Goal: Information Seeking & Learning: Learn about a topic

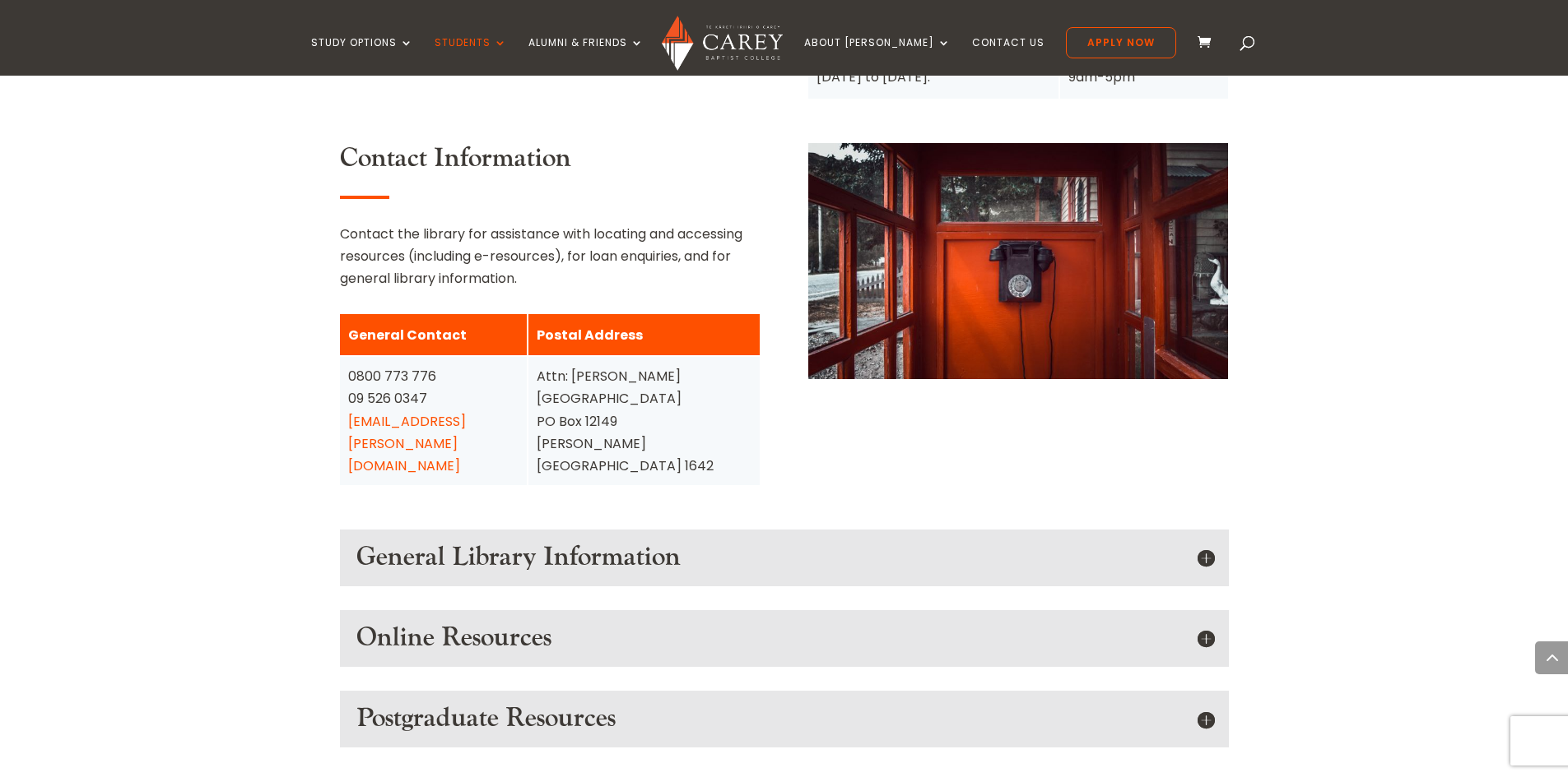
scroll to position [1974, 0]
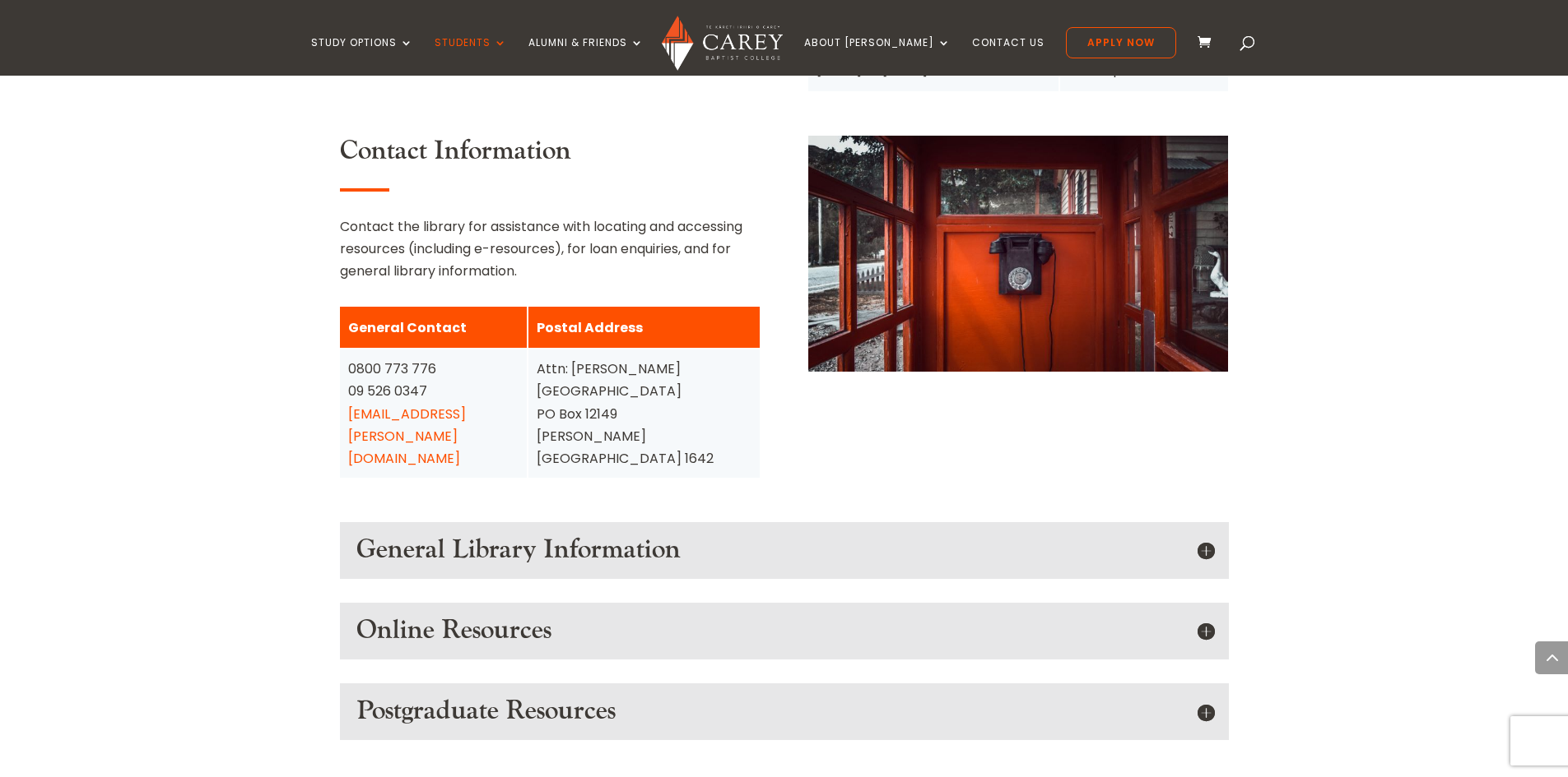
click at [1217, 603] on div "Online Resources On-line materials are an essential resource that will suppleme…" at bounding box center [784, 631] width 889 height 56
click at [1202, 615] on h5 "Online Resources" at bounding box center [784, 631] width 856 height 32
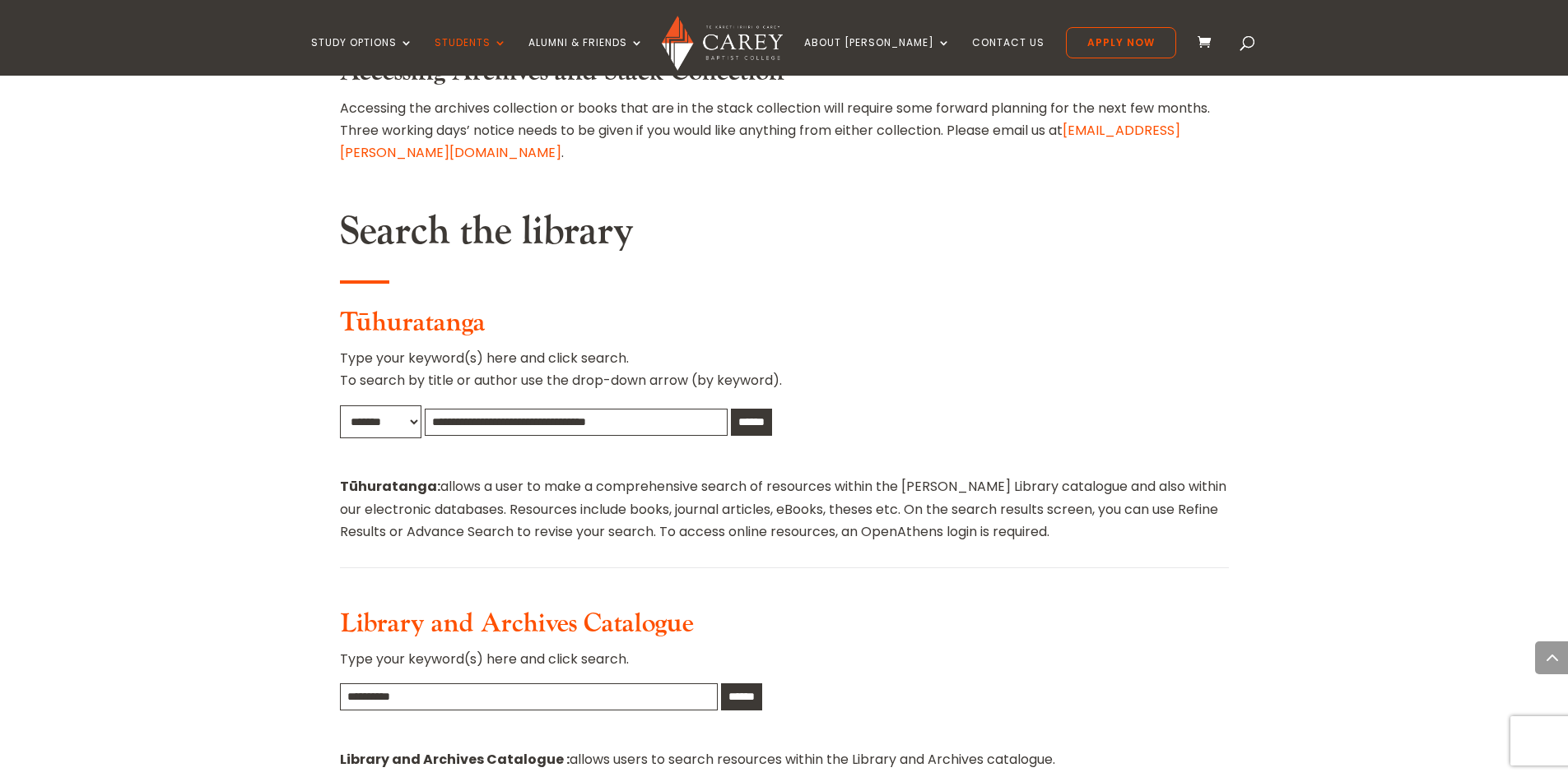
scroll to position [718, 0]
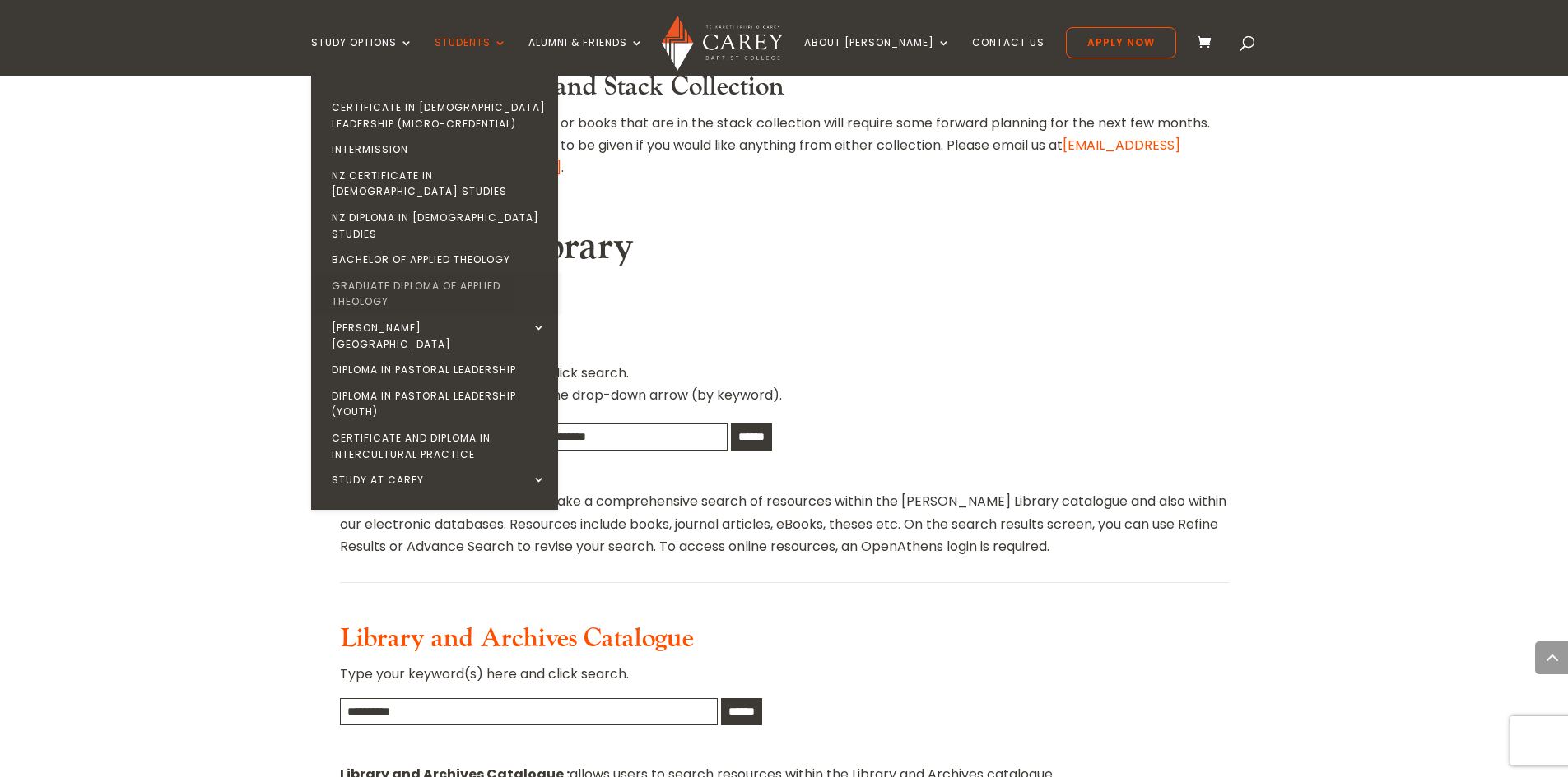
click at [396, 273] on link "Graduate Diploma of Applied Theology" at bounding box center [438, 294] width 247 height 42
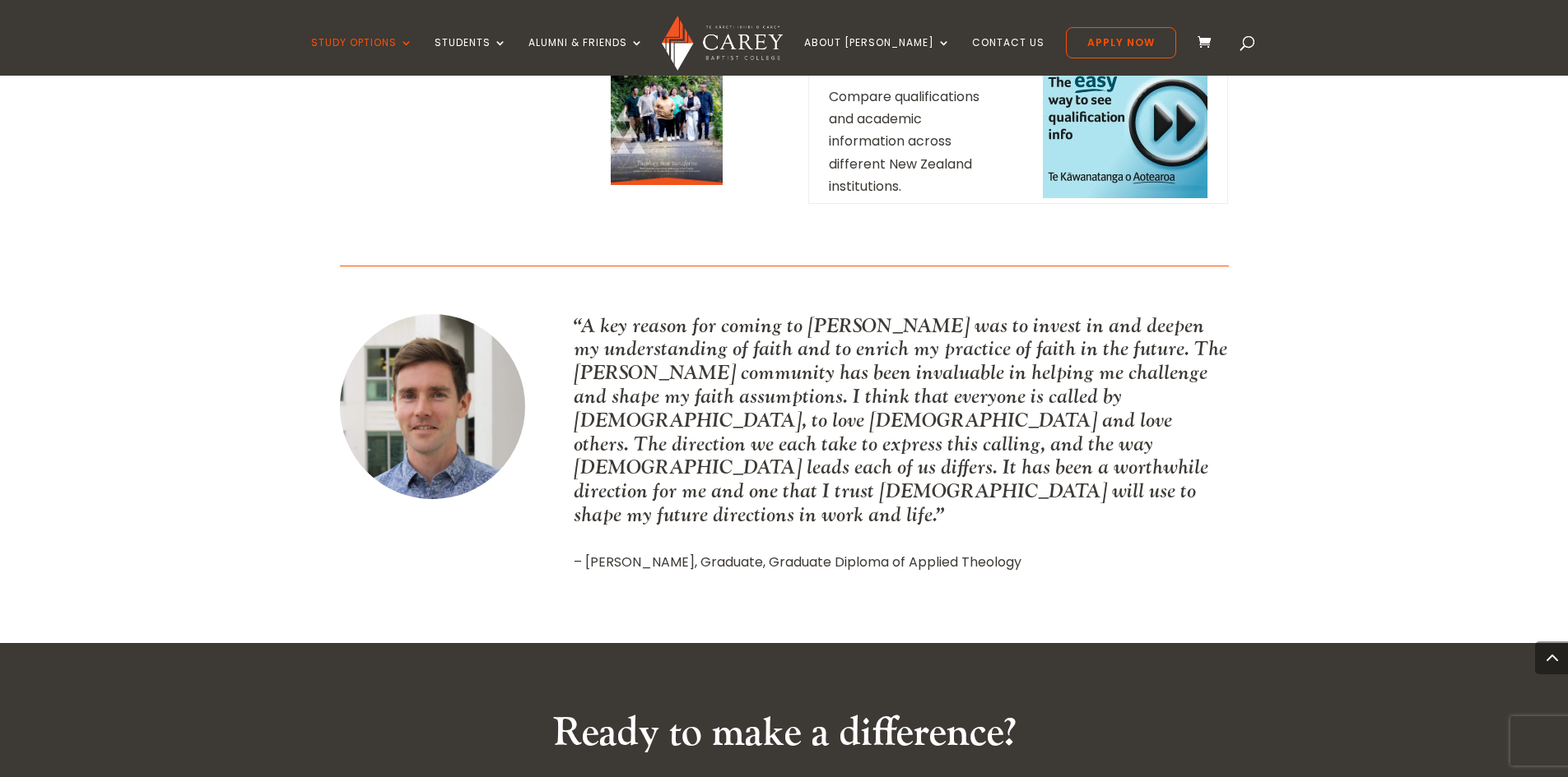
scroll to position [2139, 0]
